Goal: Information Seeking & Learning: Learn about a topic

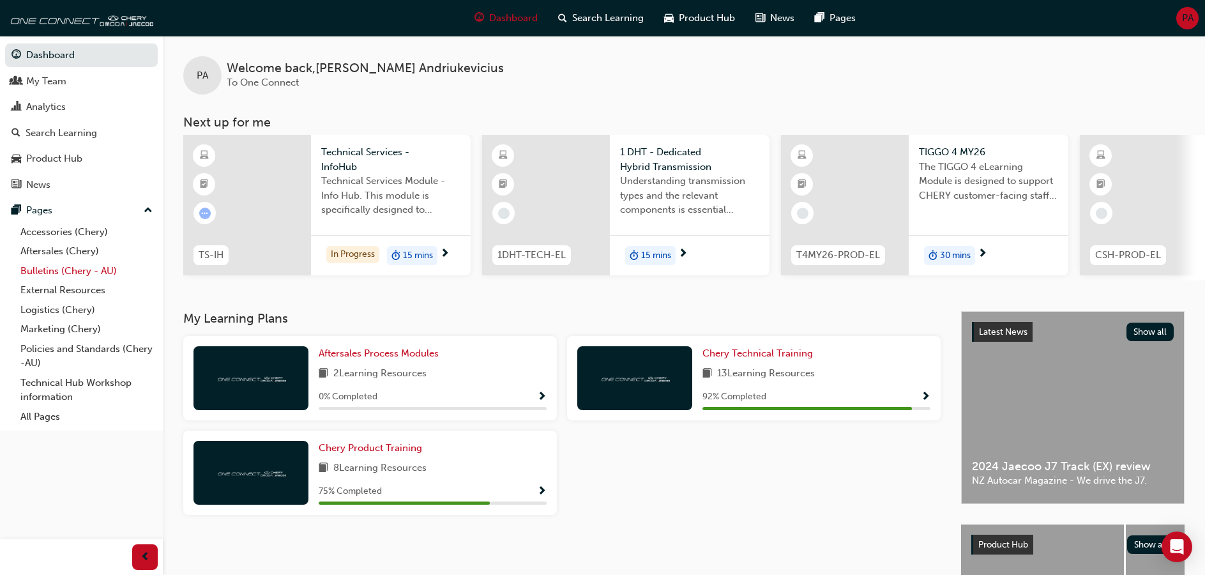
click at [50, 273] on link "Bulletins (Chery - AU)" at bounding box center [86, 271] width 142 height 20
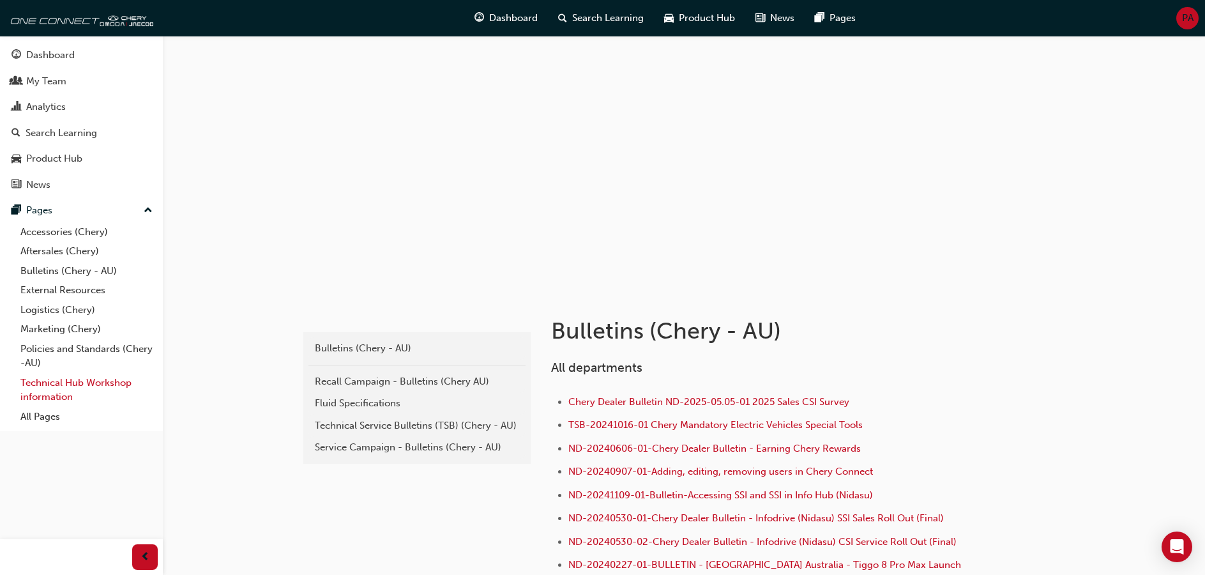
click at [54, 386] on link "Technical Hub Workshop information" at bounding box center [86, 390] width 142 height 34
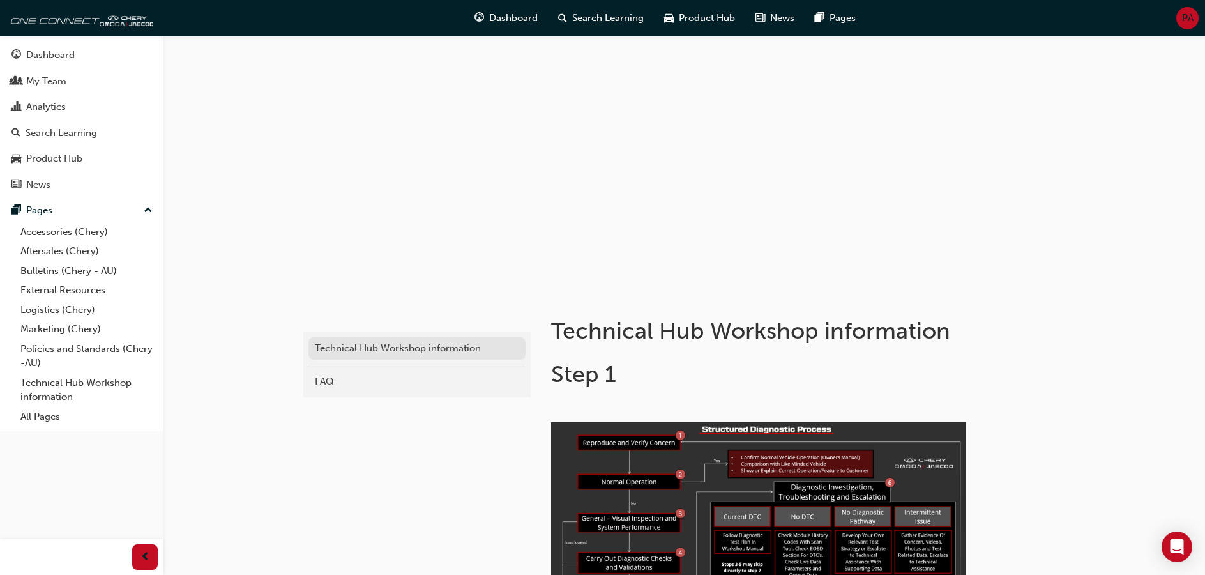
click at [416, 343] on div "Technical Hub Workshop information" at bounding box center [417, 348] width 204 height 15
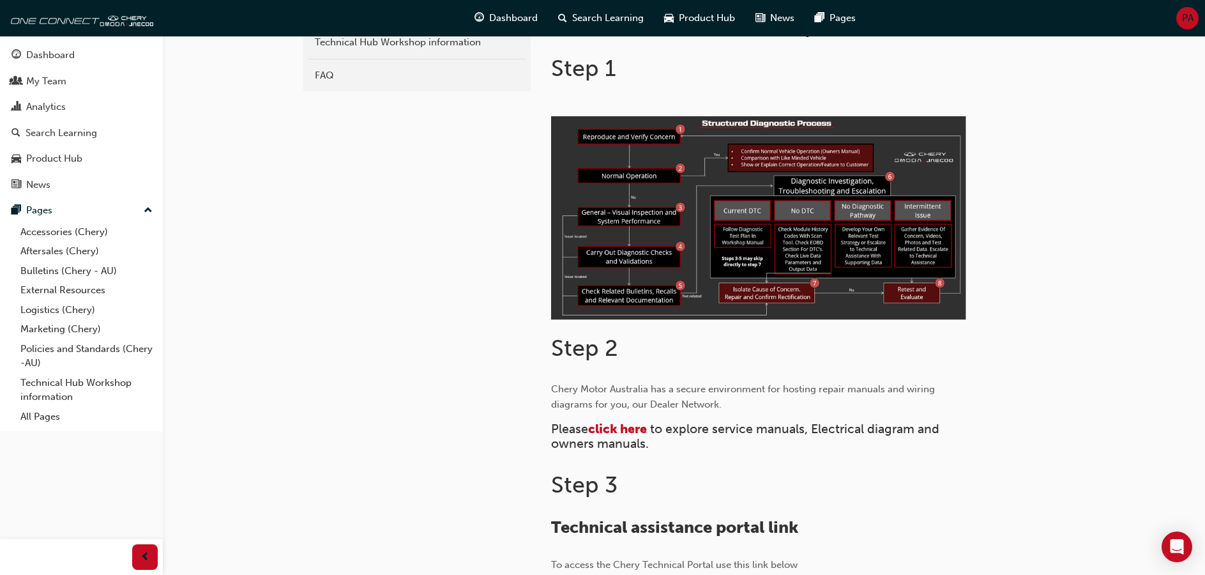
scroll to position [447, 0]
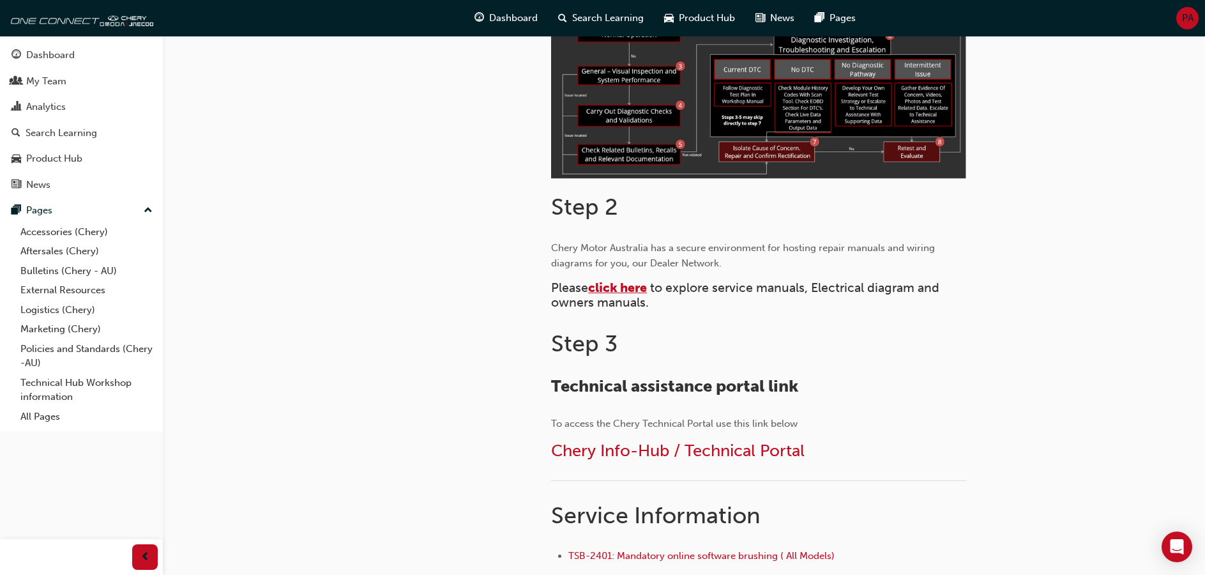
click at [621, 285] on span "click here" at bounding box center [617, 287] width 59 height 15
